Goal: Task Accomplishment & Management: Manage account settings

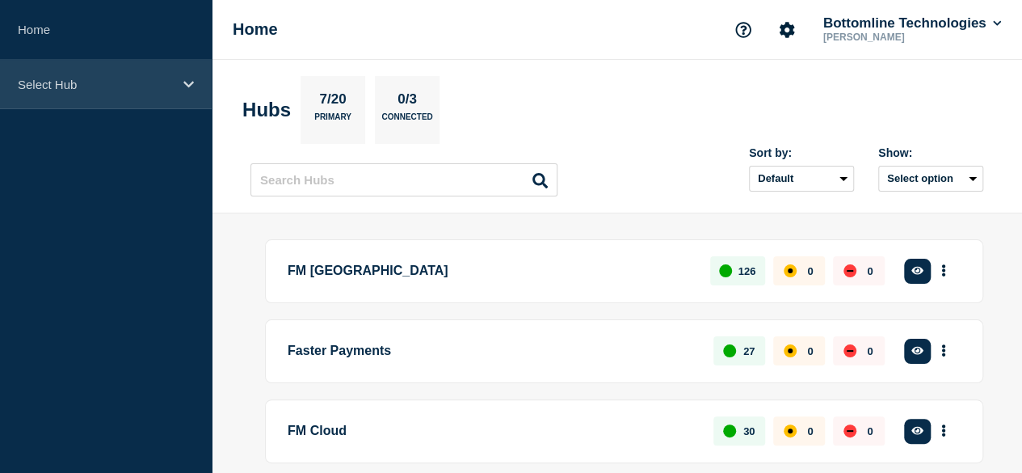
click at [158, 84] on p "Select Hub" at bounding box center [95, 85] width 155 height 14
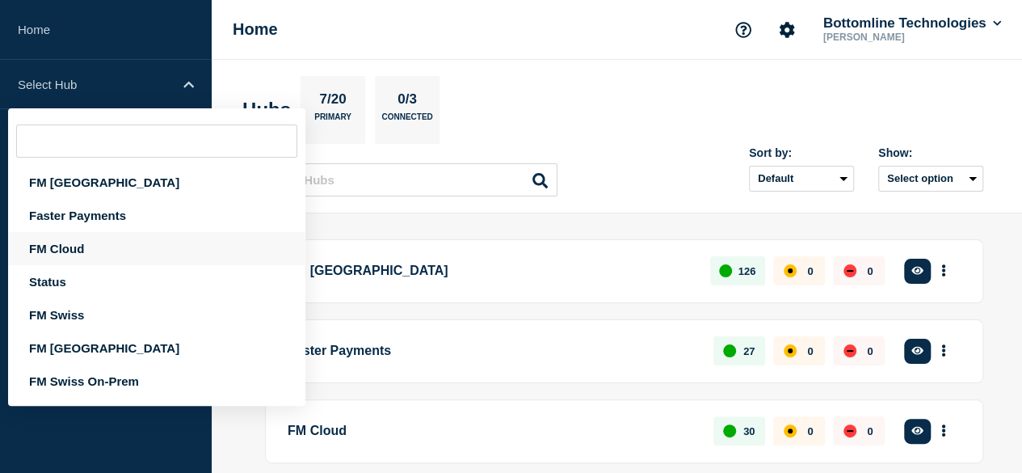
click at [100, 245] on div "FM Cloud" at bounding box center [156, 248] width 297 height 33
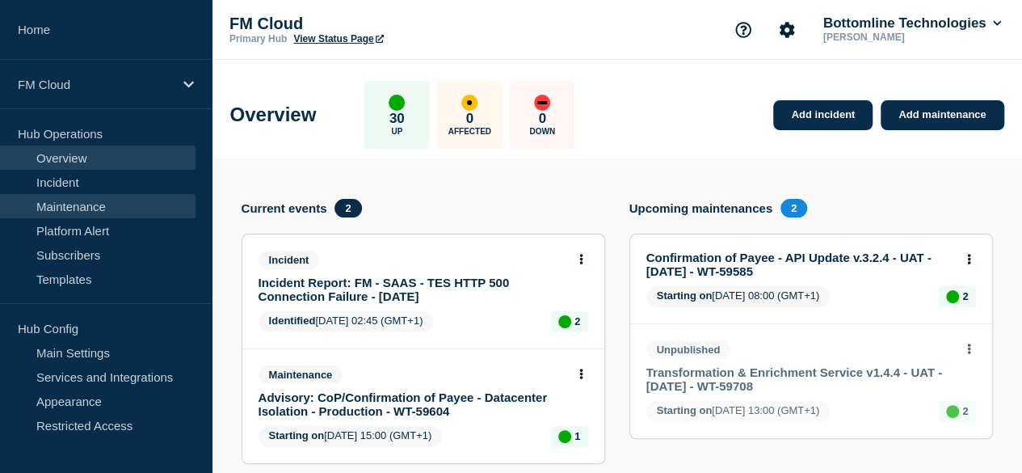
click at [97, 204] on link "Maintenance" at bounding box center [97, 206] width 195 height 24
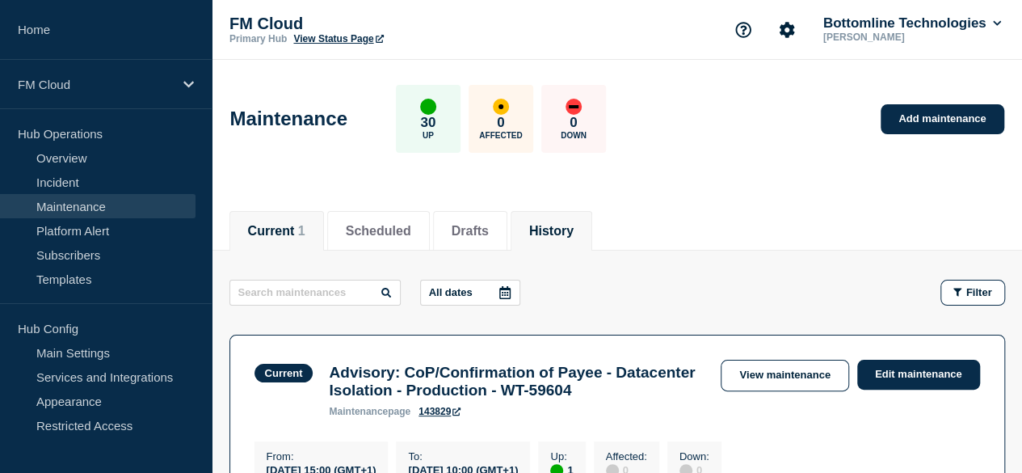
click at [574, 227] on button "History" at bounding box center [551, 231] width 44 height 15
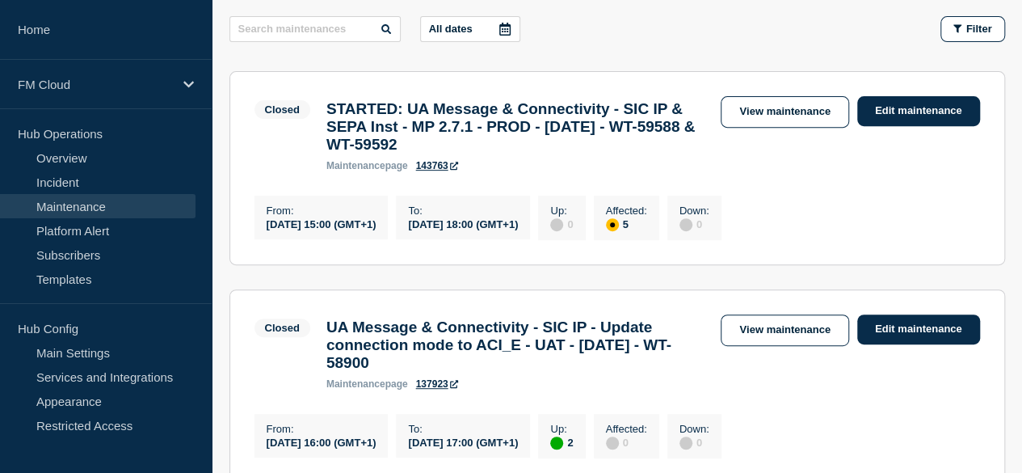
scroll to position [330, 0]
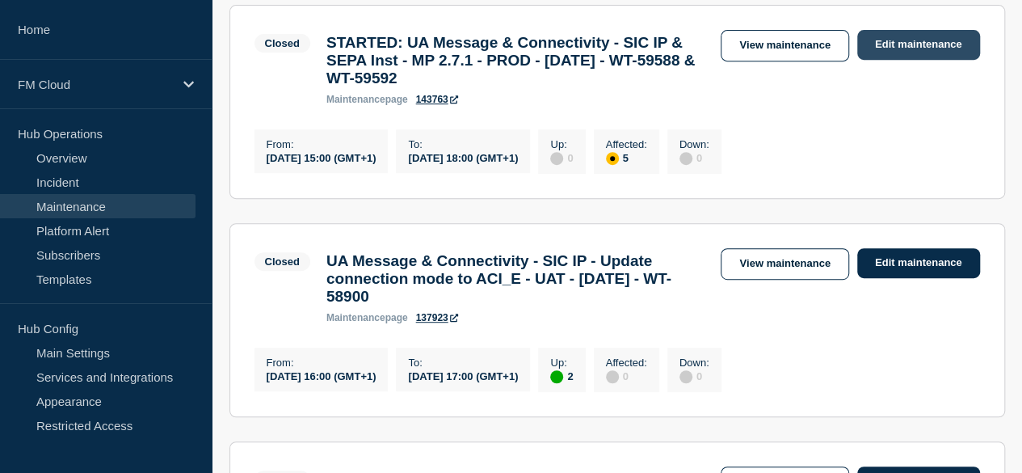
click at [884, 45] on link "Edit maintenance" at bounding box center [918, 45] width 123 height 30
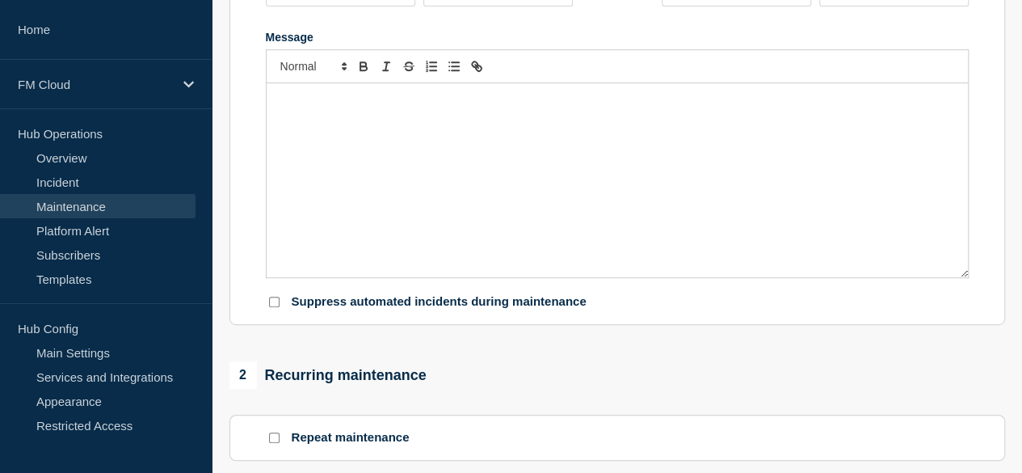
type input "STARTED: UA Message & Connectivity - SIC IP & SEPA Inst - MP 2.7.1 - PROD - [DA…"
type input "15:00"
type input "18:00"
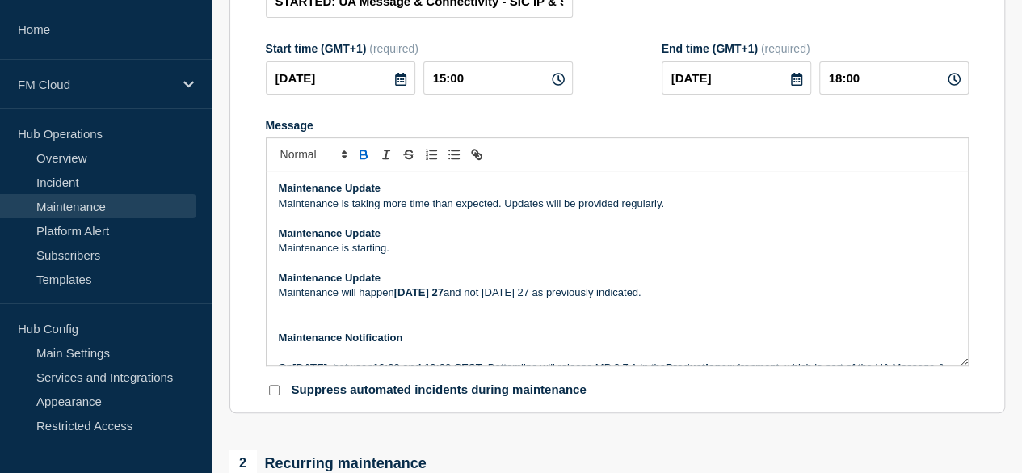
scroll to position [286, 0]
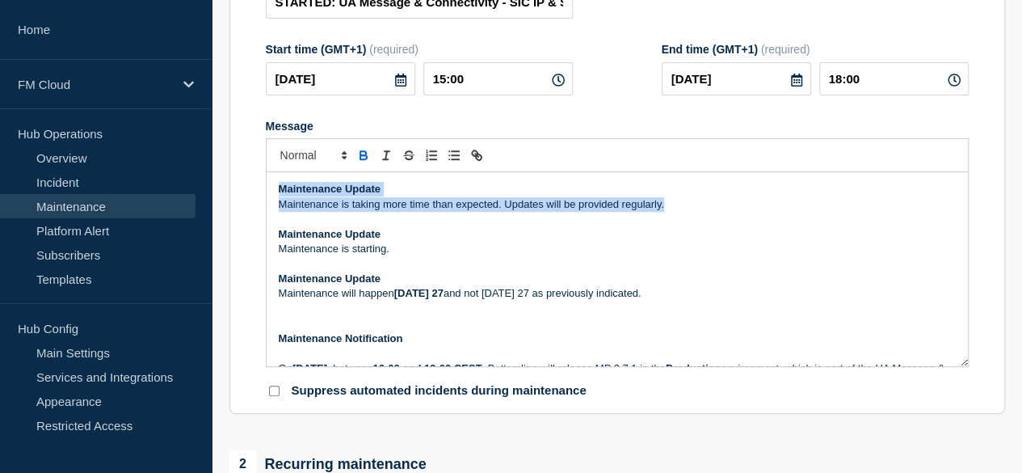
drag, startPoint x: 277, startPoint y: 200, endPoint x: 671, endPoint y: 221, distance: 394.8
click at [671, 221] on div "Maintenance Update Maintenance is taking more time than expected. Updates will …" at bounding box center [617, 269] width 701 height 194
copy div "Maintenance Update Maintenance is taking more time than expected. Updates will …"
click at [280, 195] on strong "Maintenance Update" at bounding box center [330, 189] width 102 height 12
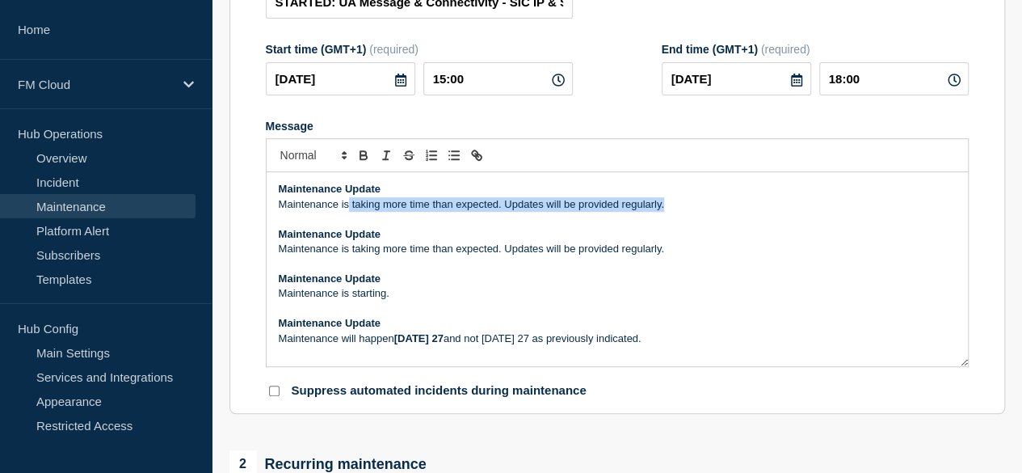
drag, startPoint x: 349, startPoint y: 217, endPoint x: 756, endPoint y: 217, distance: 407.2
click at [756, 212] on p "Maintenance is taking more time than expected. Updates will be provided regular…" at bounding box center [617, 204] width 677 height 15
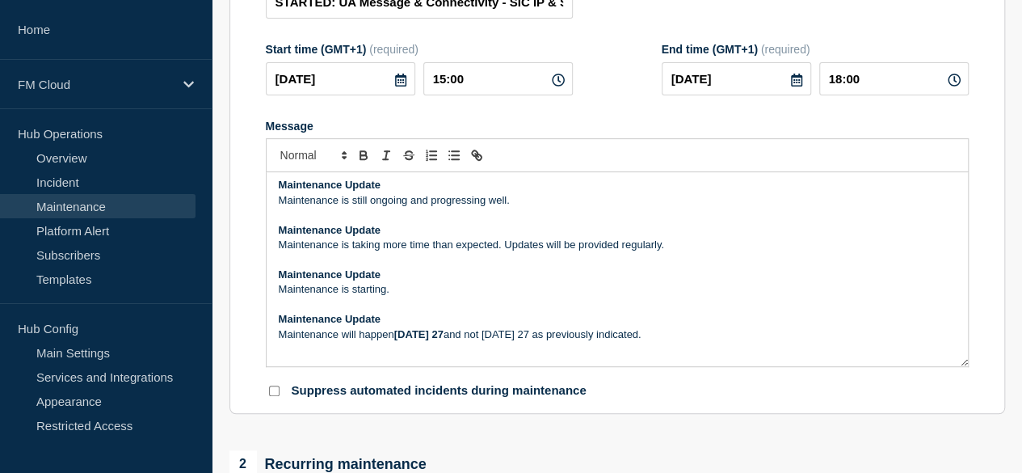
scroll to position [0, 0]
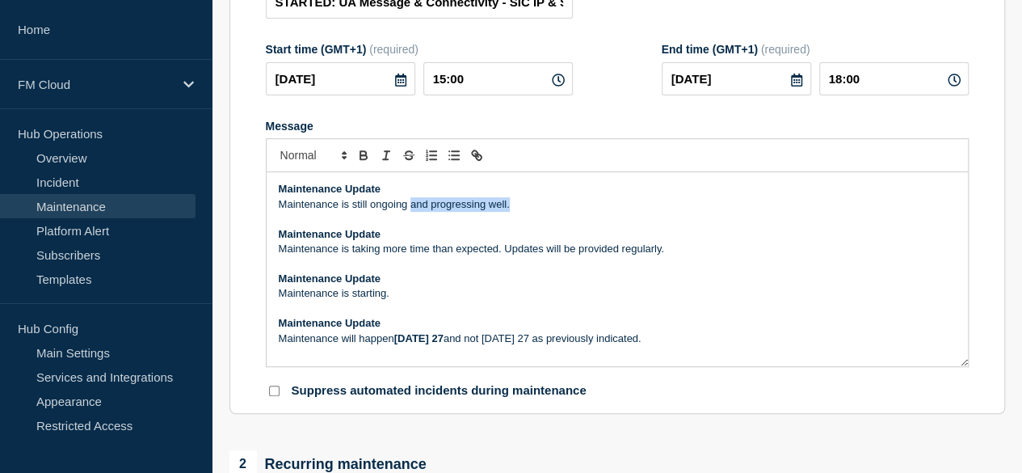
drag, startPoint x: 523, startPoint y: 217, endPoint x: 410, endPoint y: 211, distance: 113.3
click at [410, 211] on p "Maintenance is still ongoing and progressing well." at bounding box center [617, 204] width 677 height 15
click at [406, 212] on p "Maintenance is still ongoing and progressing well." at bounding box center [617, 204] width 677 height 15
drag, startPoint x: 433, startPoint y: 218, endPoint x: 521, endPoint y: 222, distance: 88.1
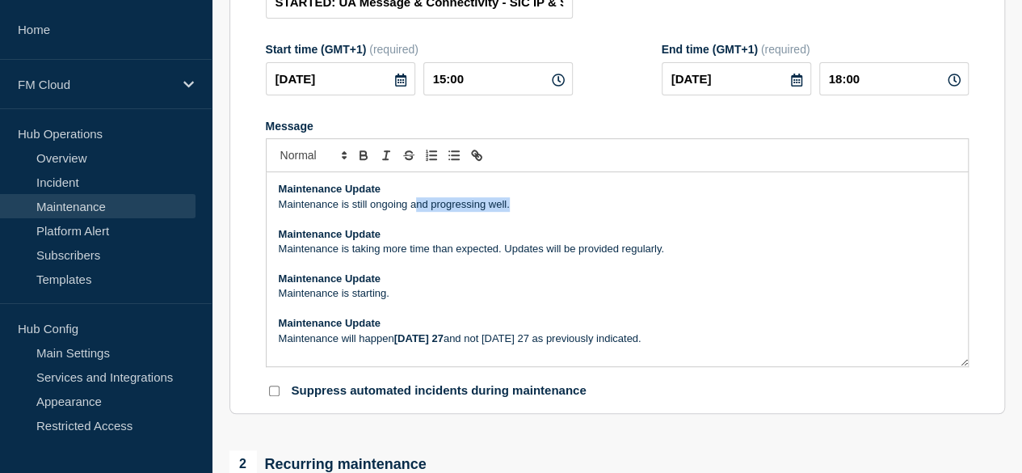
click at [521, 212] on p "Maintenance is still ongoing and progressing well." at bounding box center [617, 204] width 677 height 15
click at [515, 212] on p "Maintenance is still ongoing and progressing well." at bounding box center [617, 204] width 677 height 15
drag, startPoint x: 515, startPoint y: 217, endPoint x: 409, endPoint y: 216, distance: 106.6
click at [409, 212] on p "Maintenance is still ongoing and progressing well." at bounding box center [617, 204] width 677 height 15
click at [418, 212] on p "Maintenance is still ongoing." at bounding box center [617, 204] width 677 height 15
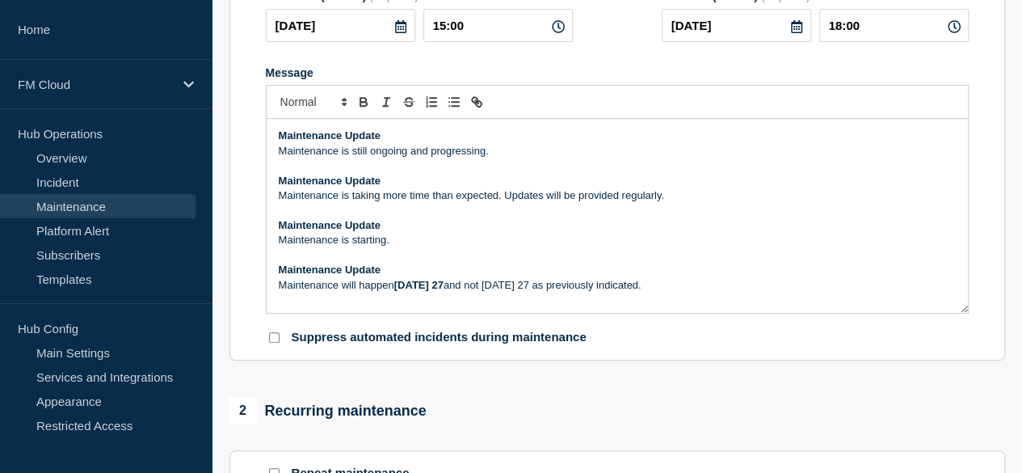
scroll to position [338, 0]
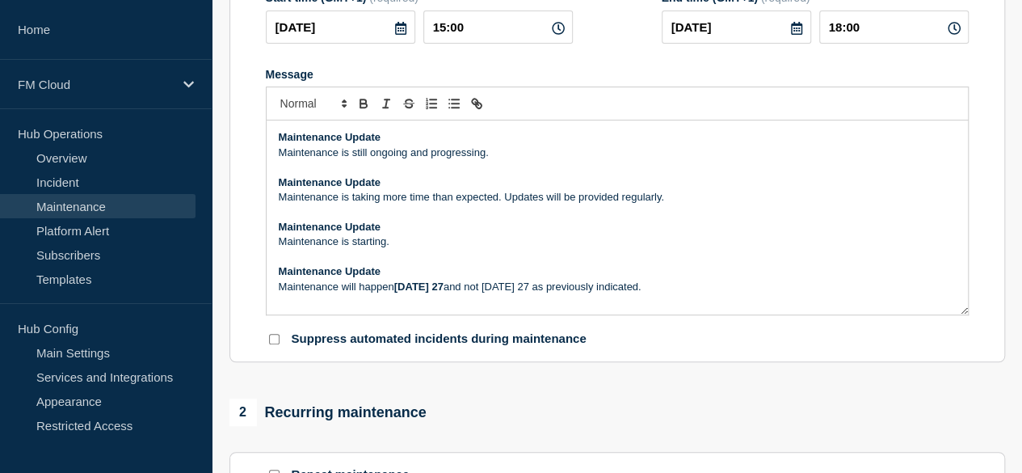
click at [509, 160] on p "Maintenance is still ongoing and progressing." at bounding box center [617, 152] width 677 height 15
click at [543, 160] on p "Maintenance is still ongoing and progressing. Thank" at bounding box center [617, 152] width 677 height 15
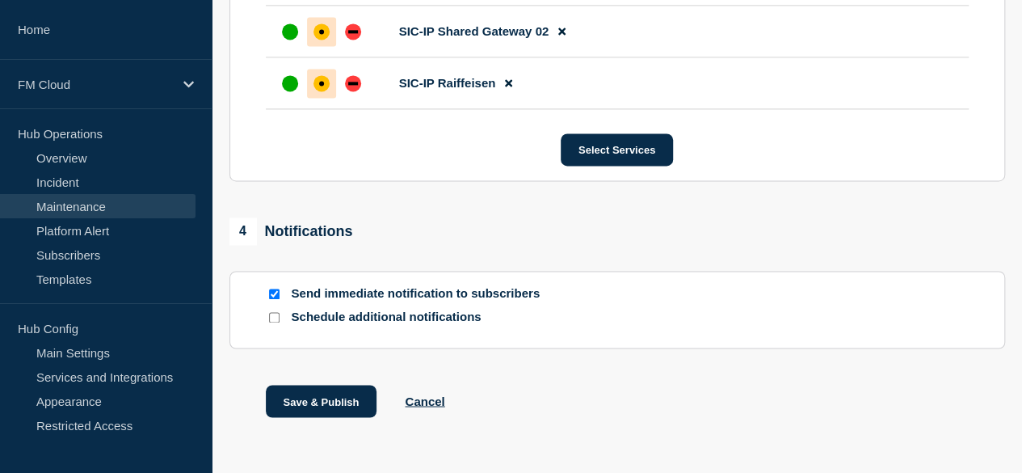
scroll to position [1200, 0]
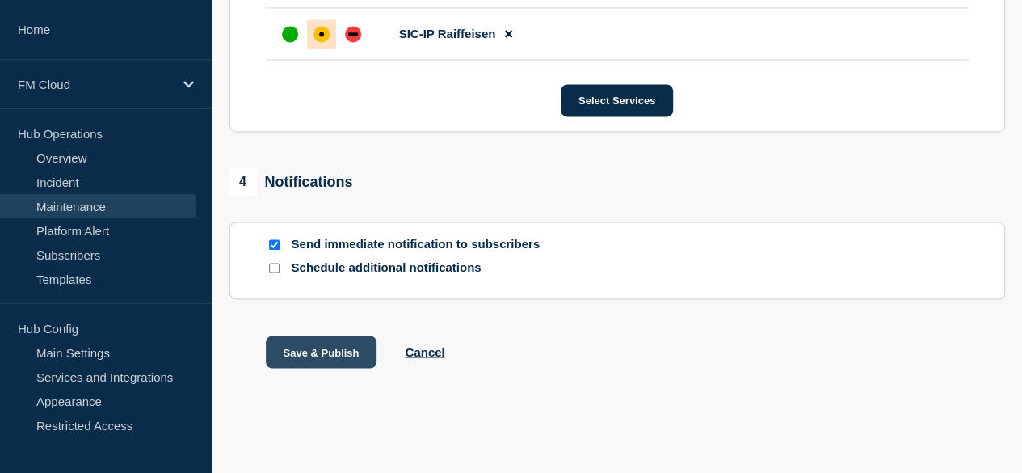
click at [341, 349] on button "Save & Publish" at bounding box center [321, 351] width 111 height 32
